Goal: Transaction & Acquisition: Subscribe to service/newsletter

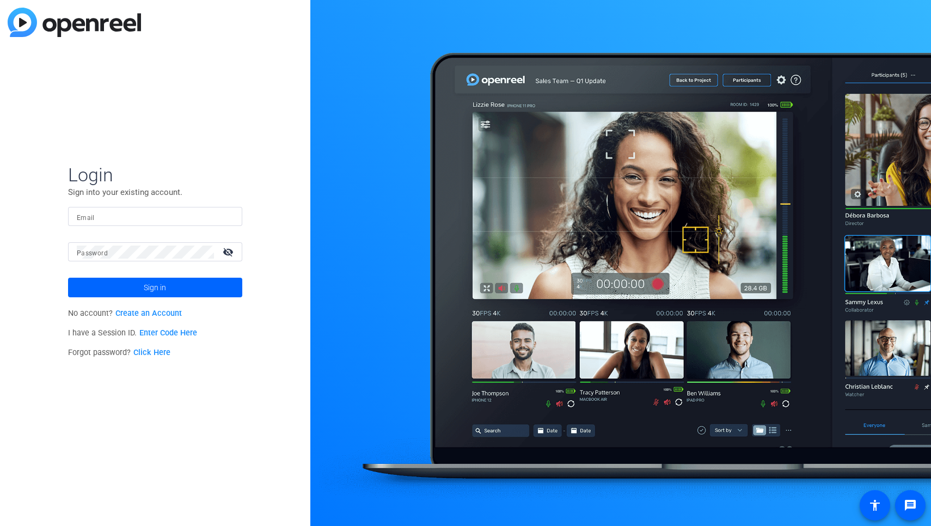
click at [174, 207] on div at bounding box center [155, 216] width 157 height 19
click at [155, 287] on button "Sign in" at bounding box center [155, 288] width 174 height 20
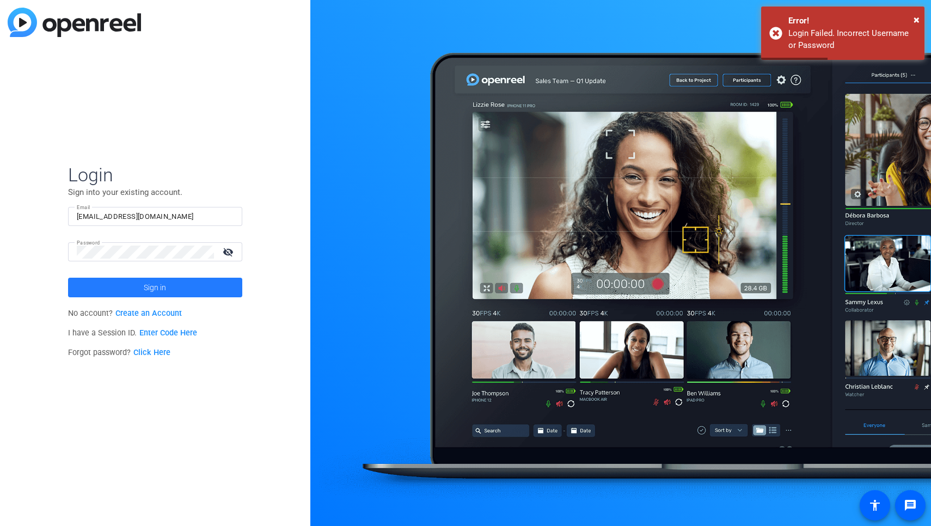
click at [206, 289] on span at bounding box center [155, 287] width 174 height 26
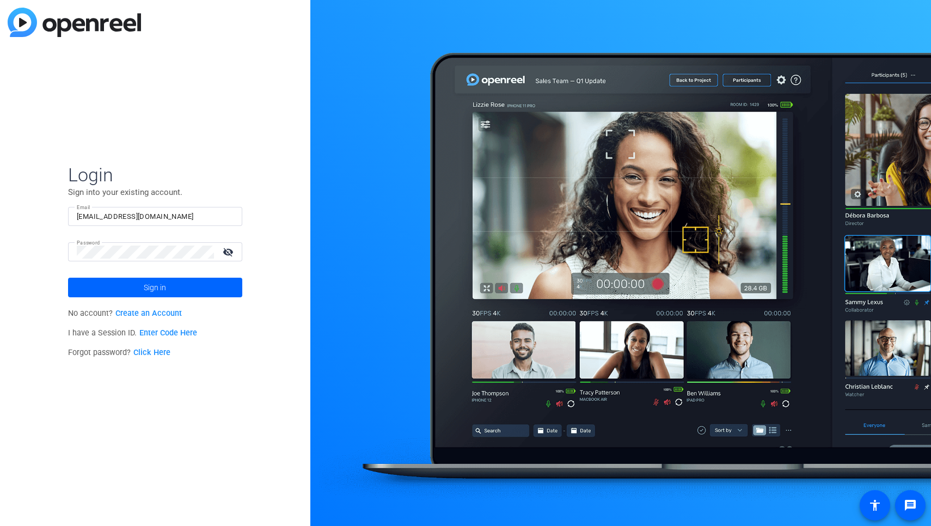
drag, startPoint x: 206, startPoint y: 289, endPoint x: 206, endPoint y: 316, distance: 27.8
click at [206, 316] on openreel-director-login-form "Login Sign into your existing account. Email MHolland2029@communiyschoolnaples.…" at bounding box center [155, 262] width 174 height 199
click at [206, 316] on p "No account? Create an Account" at bounding box center [155, 314] width 174 height 20
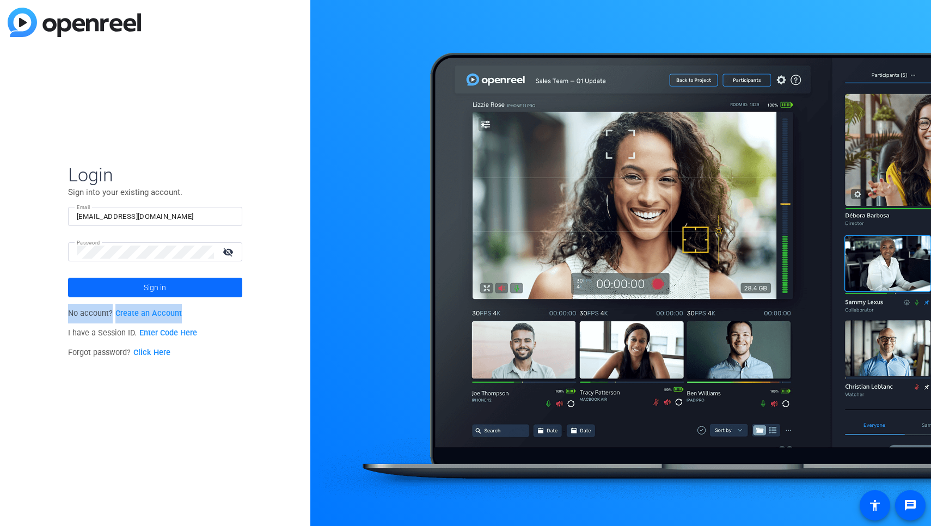
drag, startPoint x: 206, startPoint y: 316, endPoint x: 211, endPoint y: 293, distance: 23.8
click at [211, 293] on openreel-director-login-form "Login Sign into your existing account. Email MHolland2029@communiyschoolnaples.…" at bounding box center [155, 262] width 174 height 199
click at [211, 292] on span at bounding box center [155, 287] width 174 height 26
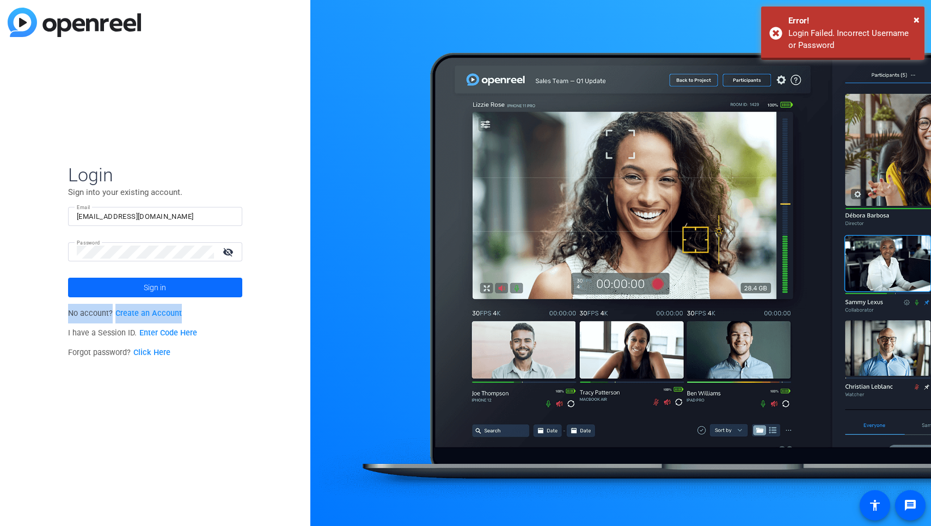
click at [211, 291] on span at bounding box center [155, 287] width 174 height 26
click at [225, 214] on input "MHolland2029@communiyschoolnaples.org" at bounding box center [155, 216] width 157 height 13
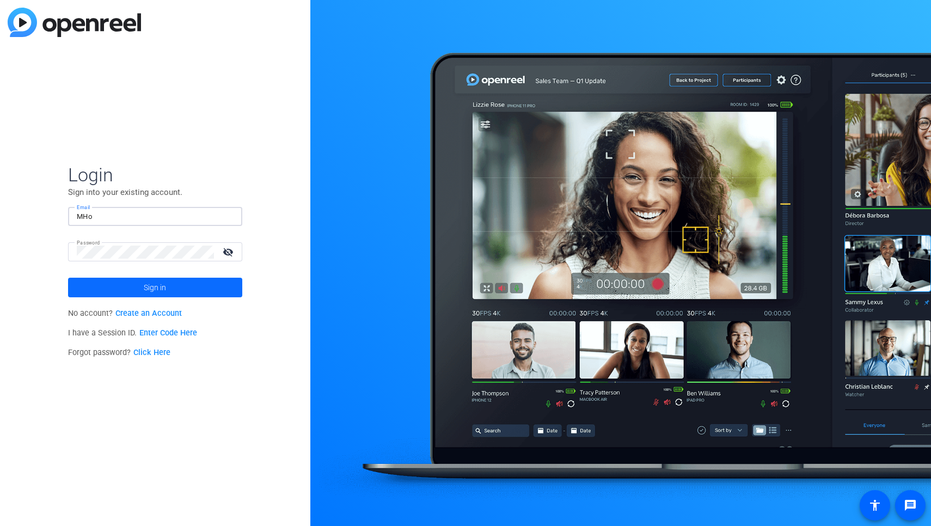
type input "MHo"
drag, startPoint x: 212, startPoint y: 274, endPoint x: 165, endPoint y: 280, distance: 47.7
click at [165, 281] on button "Sign in" at bounding box center [155, 288] width 174 height 20
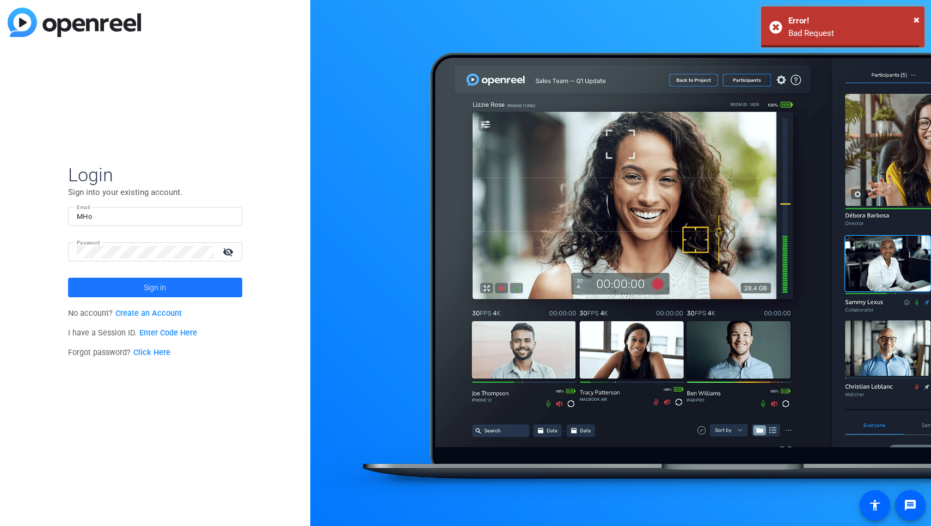
click at [165, 280] on span "Sign in" at bounding box center [155, 287] width 22 height 27
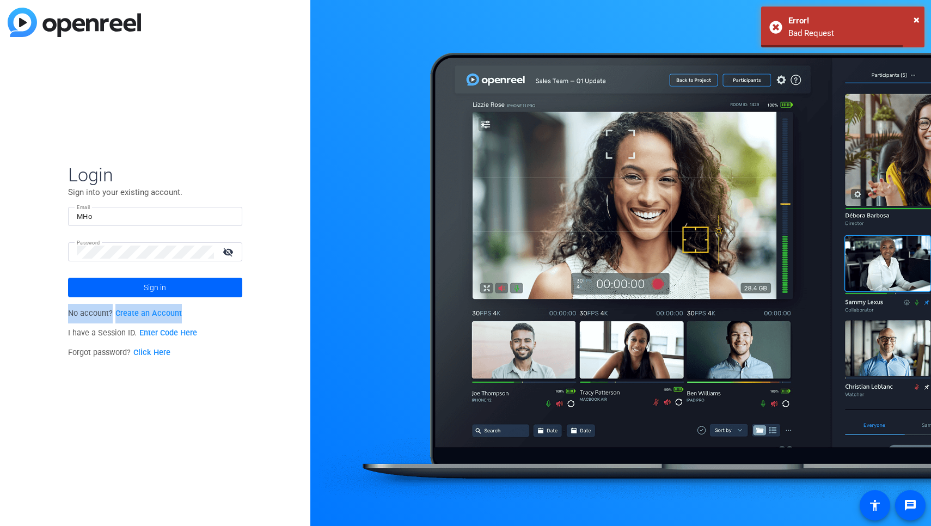
click at [165, 280] on form "Login Sign into your existing account. Email MHo Password visibility_off Sign in" at bounding box center [155, 230] width 174 height 134
click at [165, 280] on span "Sign in" at bounding box center [155, 287] width 22 height 27
click at [158, 312] on link "Create an Account" at bounding box center [148, 313] width 66 height 9
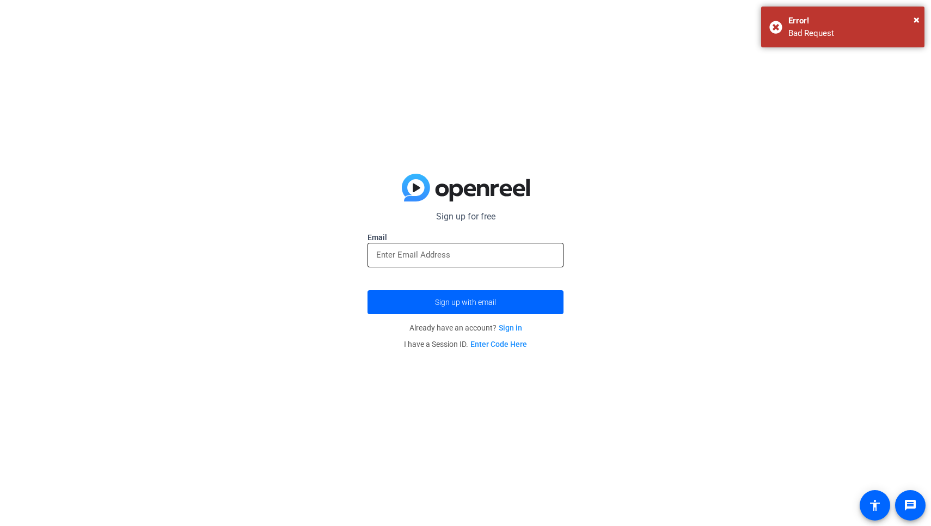
click at [445, 249] on input "email" at bounding box center [465, 254] width 179 height 13
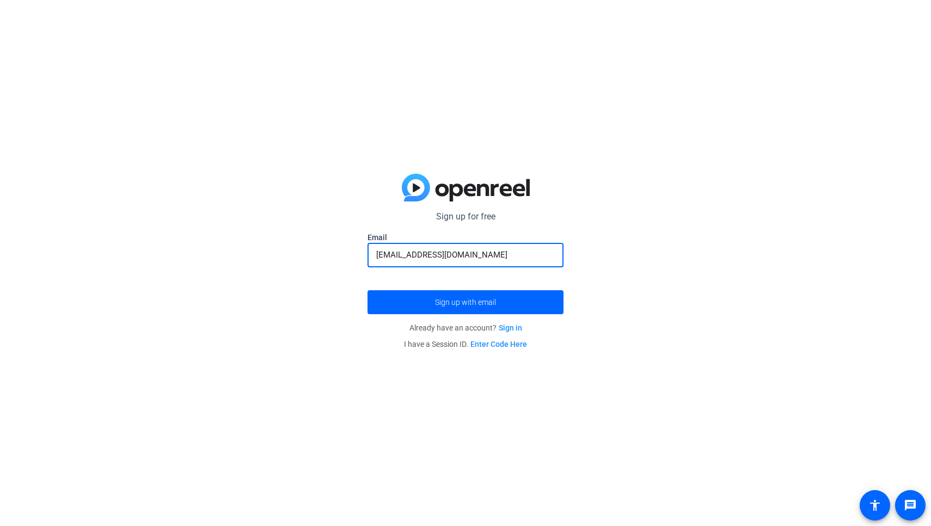
type input "MHolland2029@communityschoonaples.org"
click at [465, 302] on button "Sign up with email" at bounding box center [465, 302] width 196 height 24
